Goal: Transaction & Acquisition: Purchase product/service

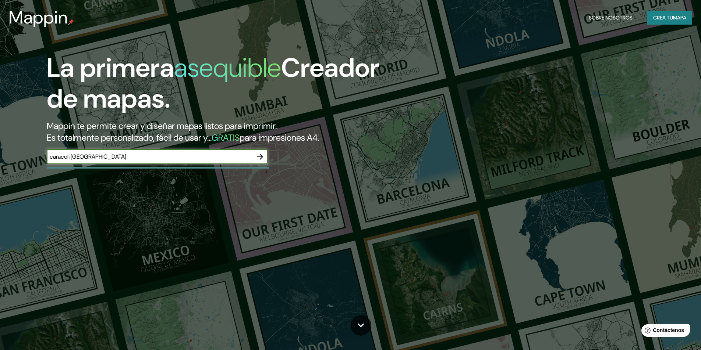
type input "caracoli [GEOGRAPHIC_DATA]"
click at [261, 154] on icon "button" at bounding box center [260, 157] width 9 height 9
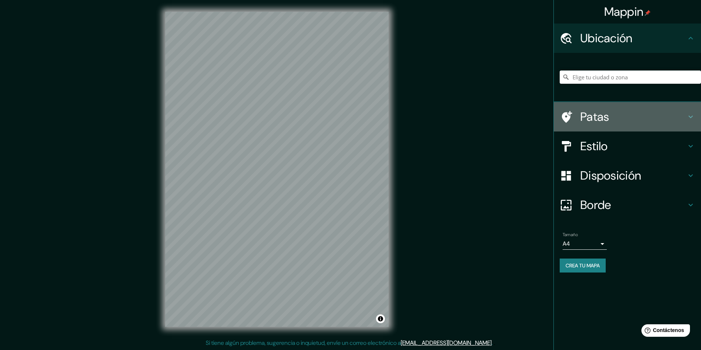
click at [674, 114] on h4 "Patas" at bounding box center [633, 117] width 106 height 15
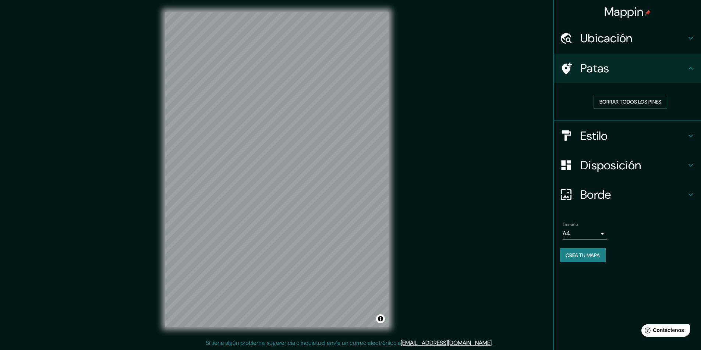
click at [687, 136] on icon at bounding box center [690, 136] width 9 height 9
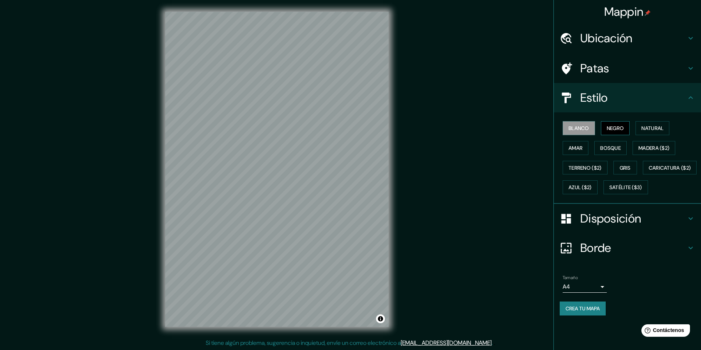
click at [616, 126] on font "Negro" at bounding box center [614, 128] width 17 height 7
click at [641, 39] on h4 "Ubicación" at bounding box center [633, 38] width 106 height 15
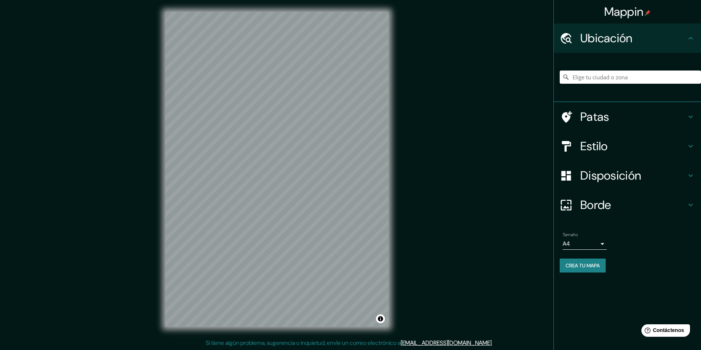
click at [615, 75] on input "Elige tu ciudad o zona" at bounding box center [629, 77] width 141 height 13
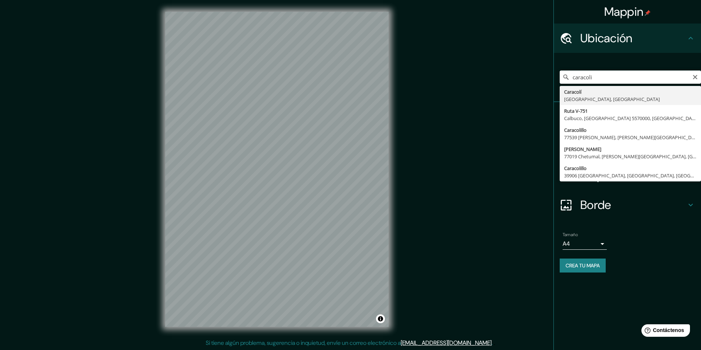
type input "Caracolí, [GEOGRAPHIC_DATA], [GEOGRAPHIC_DATA]"
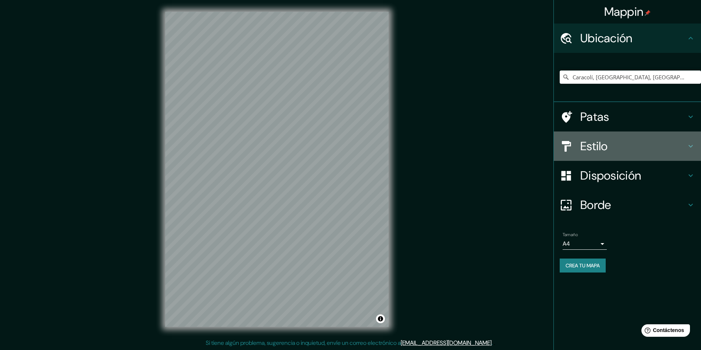
click at [676, 146] on h4 "Estilo" at bounding box center [633, 146] width 106 height 15
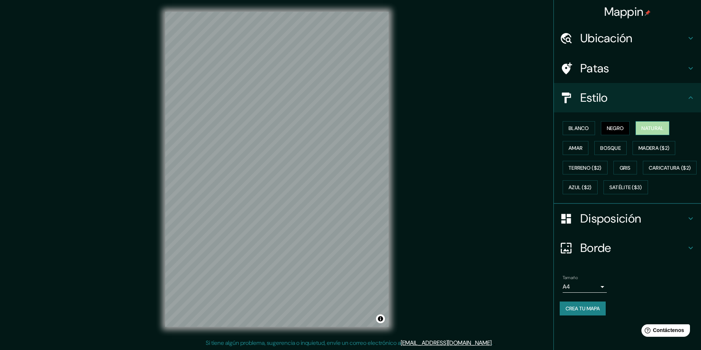
click at [646, 132] on font "Natural" at bounding box center [652, 129] width 22 height 10
click at [580, 168] on font "Terreno ($2)" at bounding box center [584, 168] width 33 height 7
click at [630, 170] on font "Gris" at bounding box center [624, 168] width 11 height 7
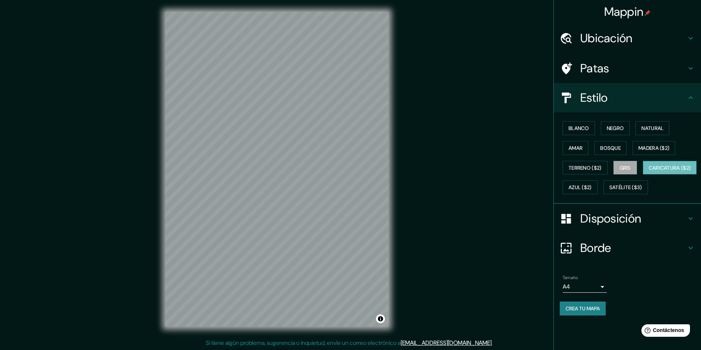
click at [648, 171] on font "Caricatura ($2)" at bounding box center [669, 168] width 42 height 7
click at [591, 190] on font "Azul ($2)" at bounding box center [579, 188] width 23 height 7
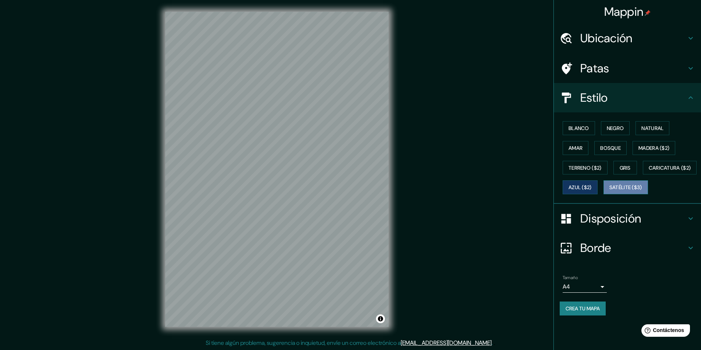
click at [609, 191] on font "Satélite ($3)" at bounding box center [625, 188] width 33 height 7
click at [584, 129] on font "Blanco" at bounding box center [578, 128] width 21 height 7
